Goal: Transaction & Acquisition: Purchase product/service

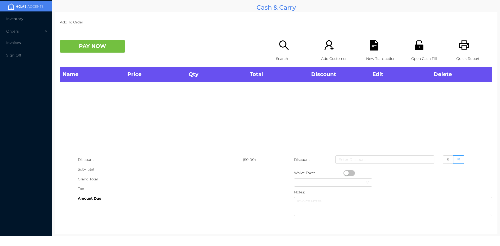
click at [418, 45] on icon "icon: unlock" at bounding box center [419, 44] width 8 height 9
click at [284, 44] on icon "icon: search" at bounding box center [283, 44] width 9 height 9
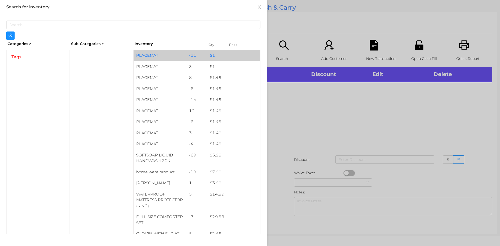
click at [184, 53] on div "PLACEMAT" at bounding box center [160, 55] width 53 height 11
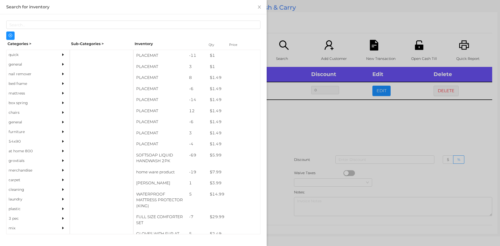
click at [338, 152] on div at bounding box center [250, 123] width 500 height 246
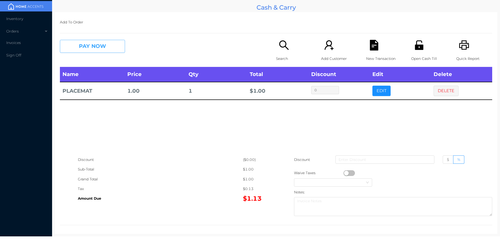
click at [94, 51] on button "PAY NOW" at bounding box center [92, 46] width 65 height 13
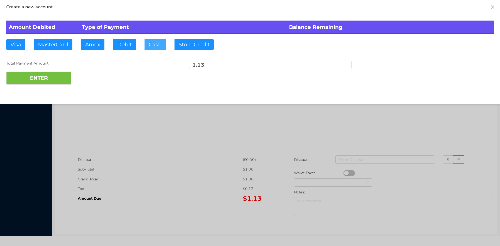
click at [155, 48] on button "Cash" at bounding box center [154, 44] width 21 height 10
click at [55, 79] on button "ENTER" at bounding box center [38, 78] width 65 height 13
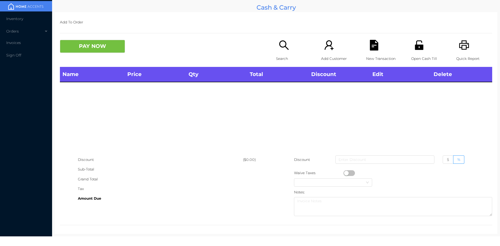
click at [415, 51] on div "Open Cash Till" at bounding box center [429, 53] width 36 height 27
click at [415, 47] on icon "icon: unlock" at bounding box center [419, 44] width 8 height 9
click at [416, 49] on icon "icon: unlock" at bounding box center [419, 44] width 8 height 9
